Goal: Task Accomplishment & Management: Manage account settings

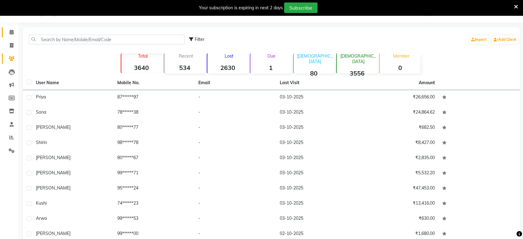
scroll to position [15, 0]
click at [13, 33] on icon at bounding box center [12, 32] width 4 height 5
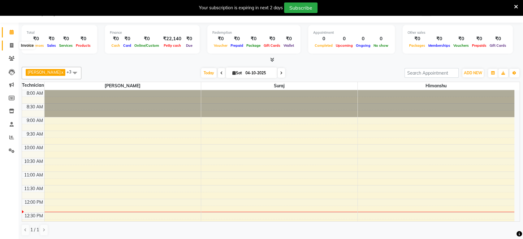
click at [11, 44] on icon at bounding box center [11, 45] width 3 height 5
select select "service"
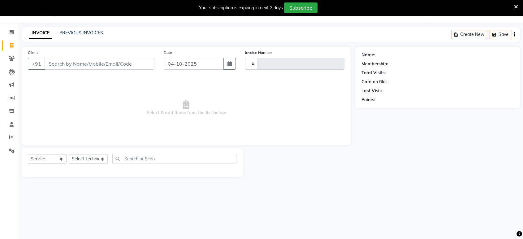
type input "1616"
select select "4998"
click at [9, 138] on icon at bounding box center [11, 137] width 5 height 5
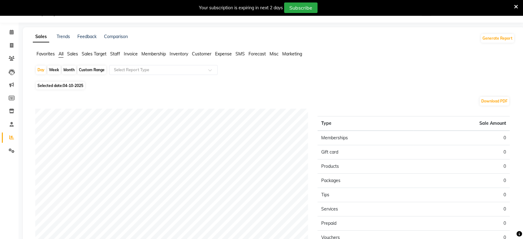
click at [116, 52] on span "Staff" at bounding box center [115, 54] width 10 height 6
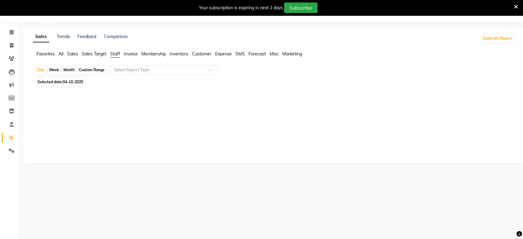
click at [68, 69] on div "Month" at bounding box center [69, 70] width 14 height 9
select select "10"
select select "2025"
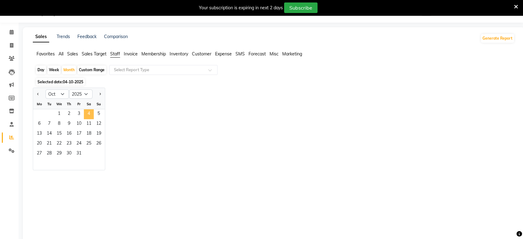
click at [87, 111] on span "4" at bounding box center [89, 114] width 10 height 10
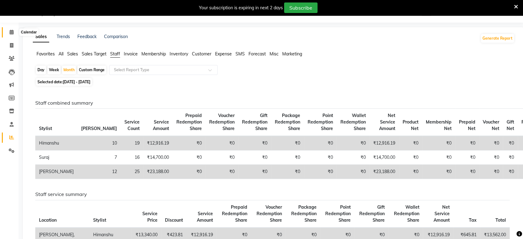
click at [11, 32] on icon at bounding box center [12, 32] width 4 height 5
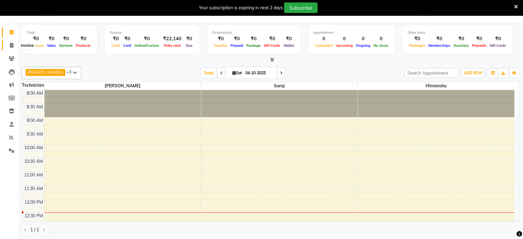
click at [11, 46] on icon at bounding box center [11, 45] width 3 height 5
select select "4998"
select select "service"
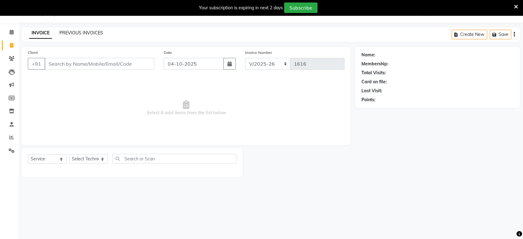
click at [82, 32] on link "PREVIOUS INVOICES" at bounding box center [81, 33] width 44 height 6
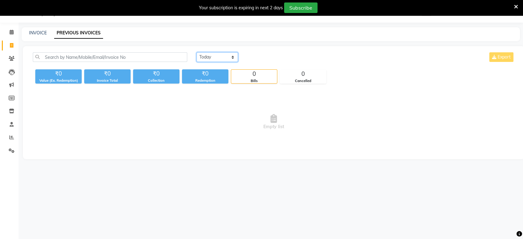
click at [232, 58] on select "[DATE] [DATE] Custom Range" at bounding box center [217, 57] width 41 height 10
select select "[DATE]"
click at [197, 52] on select "[DATE] [DATE] Custom Range" at bounding box center [217, 57] width 41 height 10
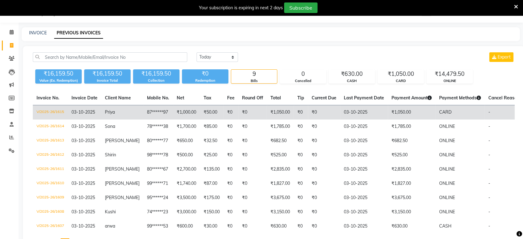
click at [277, 112] on td "₹1,050.00" at bounding box center [280, 112] width 27 height 15
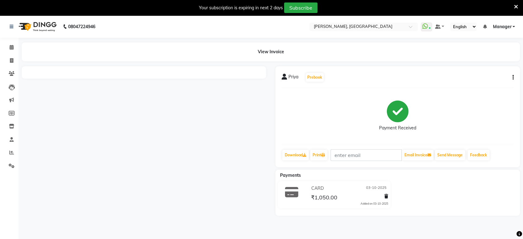
click at [334, 199] on span "₹1,050.00" at bounding box center [324, 198] width 26 height 9
click at [11, 46] on icon at bounding box center [12, 47] width 4 height 5
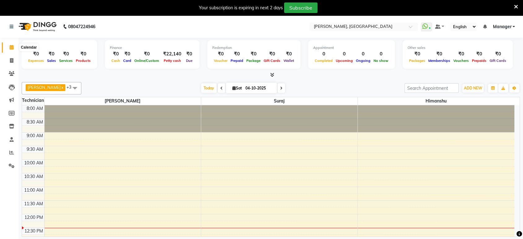
click at [11, 48] on icon at bounding box center [12, 47] width 4 height 5
